Goal: Navigation & Orientation: Find specific page/section

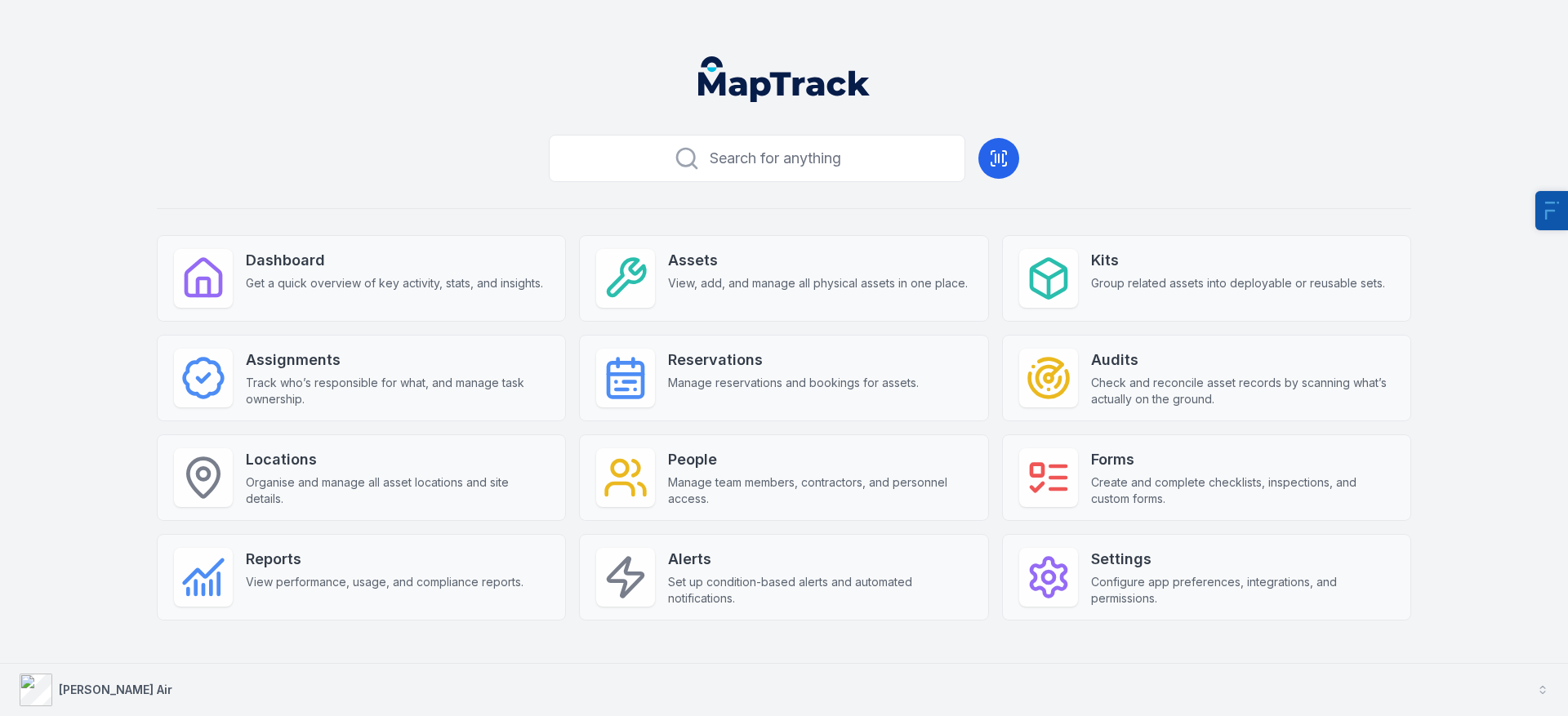
click at [130, 676] on button "[PERSON_NAME] Air" at bounding box center [784, 690] width 1568 height 53
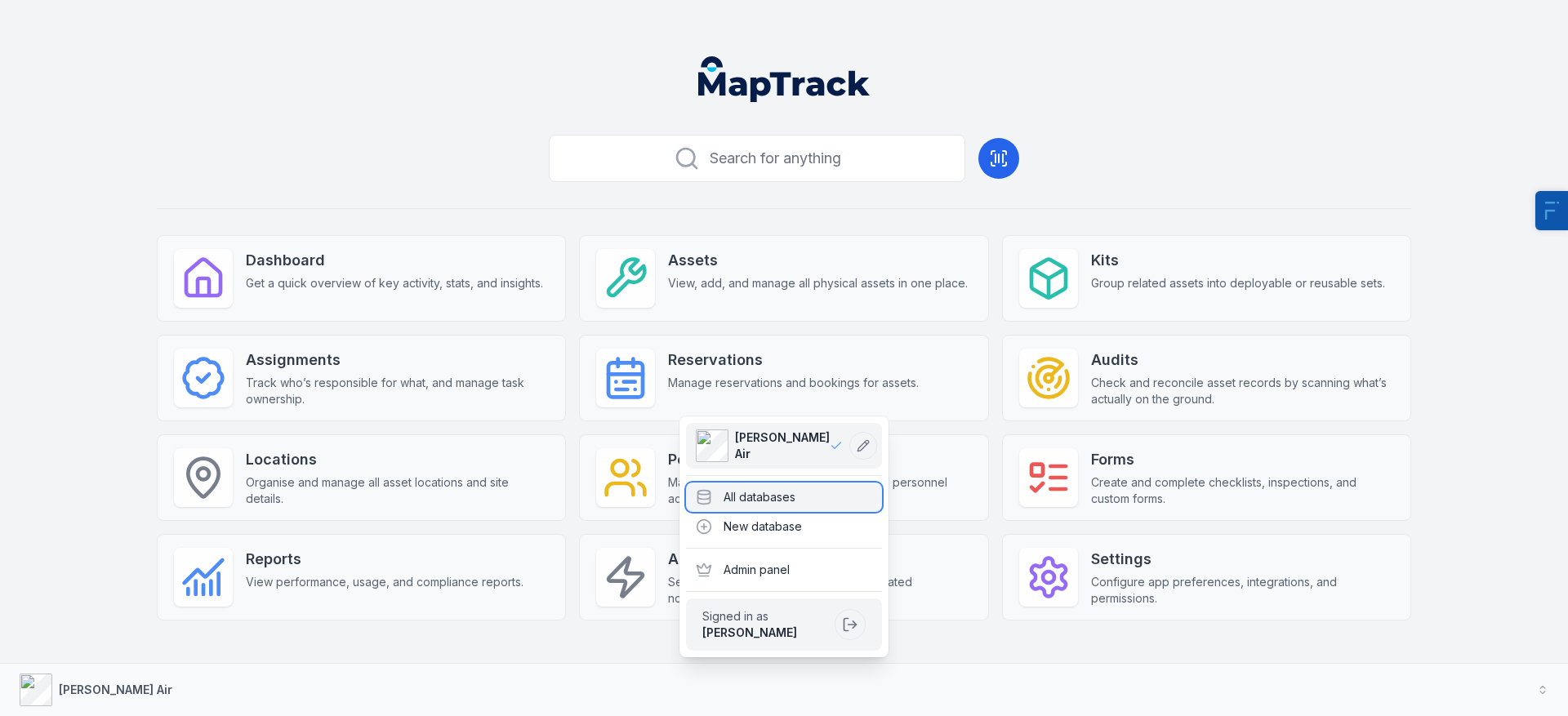
click at [774, 502] on div "All databases" at bounding box center [784, 497] width 196 height 29
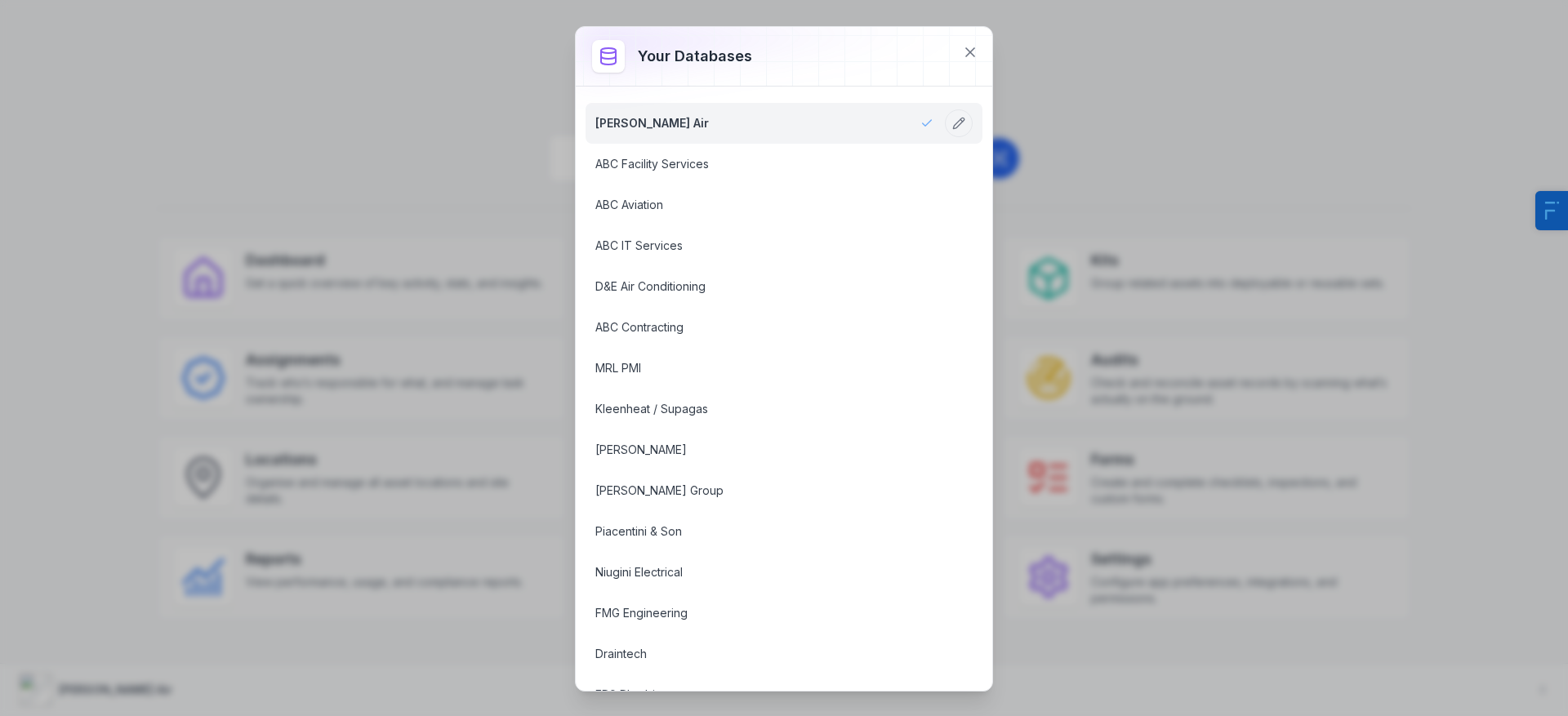
click at [328, 125] on div "Your databases Ellis Air ABC Facility Services ABC Aviation ABC IT Services D&E…" at bounding box center [784, 358] width 1568 height 716
